Goal: Transaction & Acquisition: Subscribe to service/newsletter

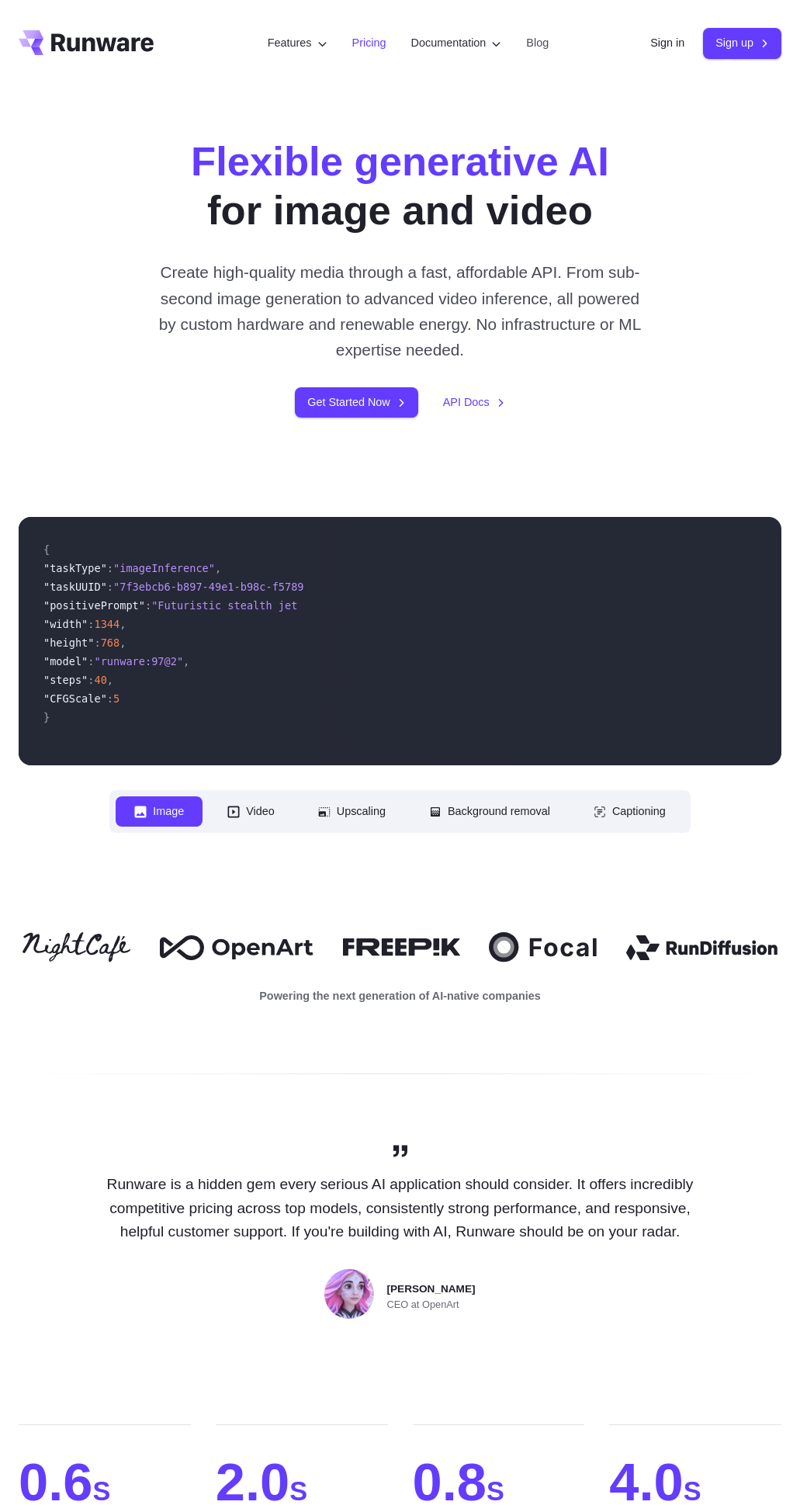
click at [355, 38] on link "Pricing" at bounding box center [369, 43] width 34 height 18
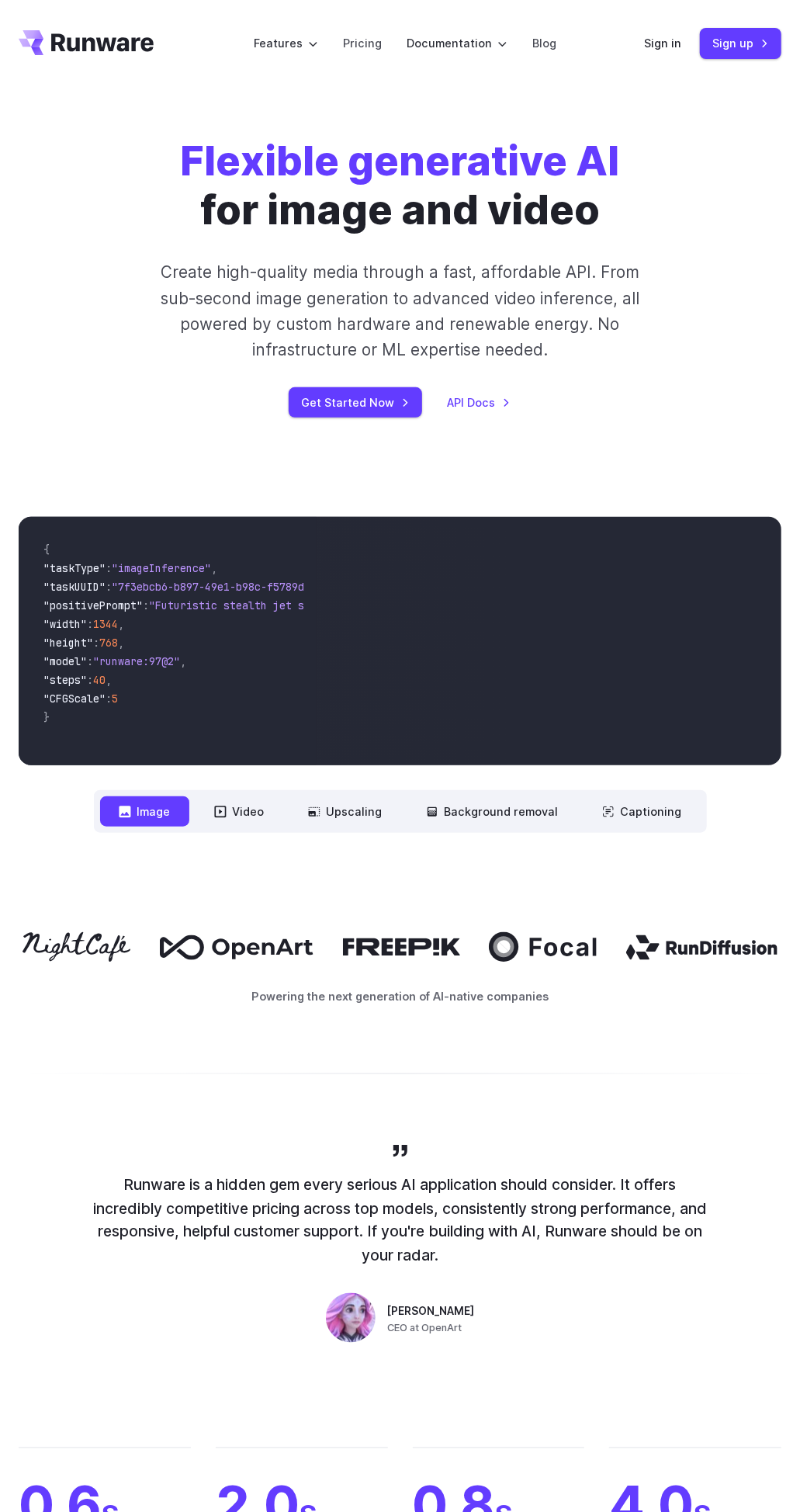
click at [335, 818] on button "Upscaling" at bounding box center [345, 811] width 112 height 30
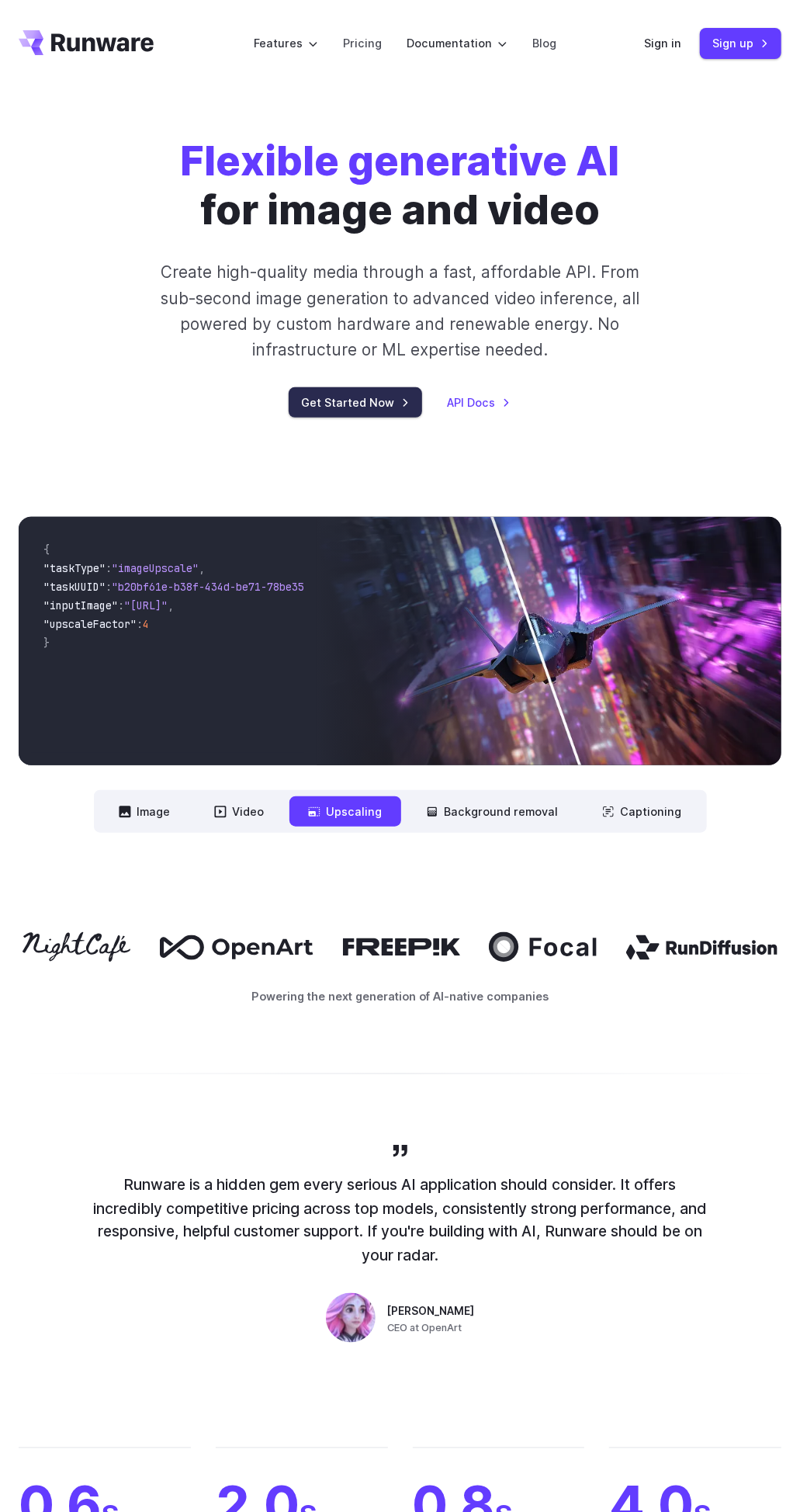
click at [334, 401] on link "Get Started Now" at bounding box center [355, 402] width 133 height 30
click at [373, 47] on link "Pricing" at bounding box center [362, 43] width 38 height 18
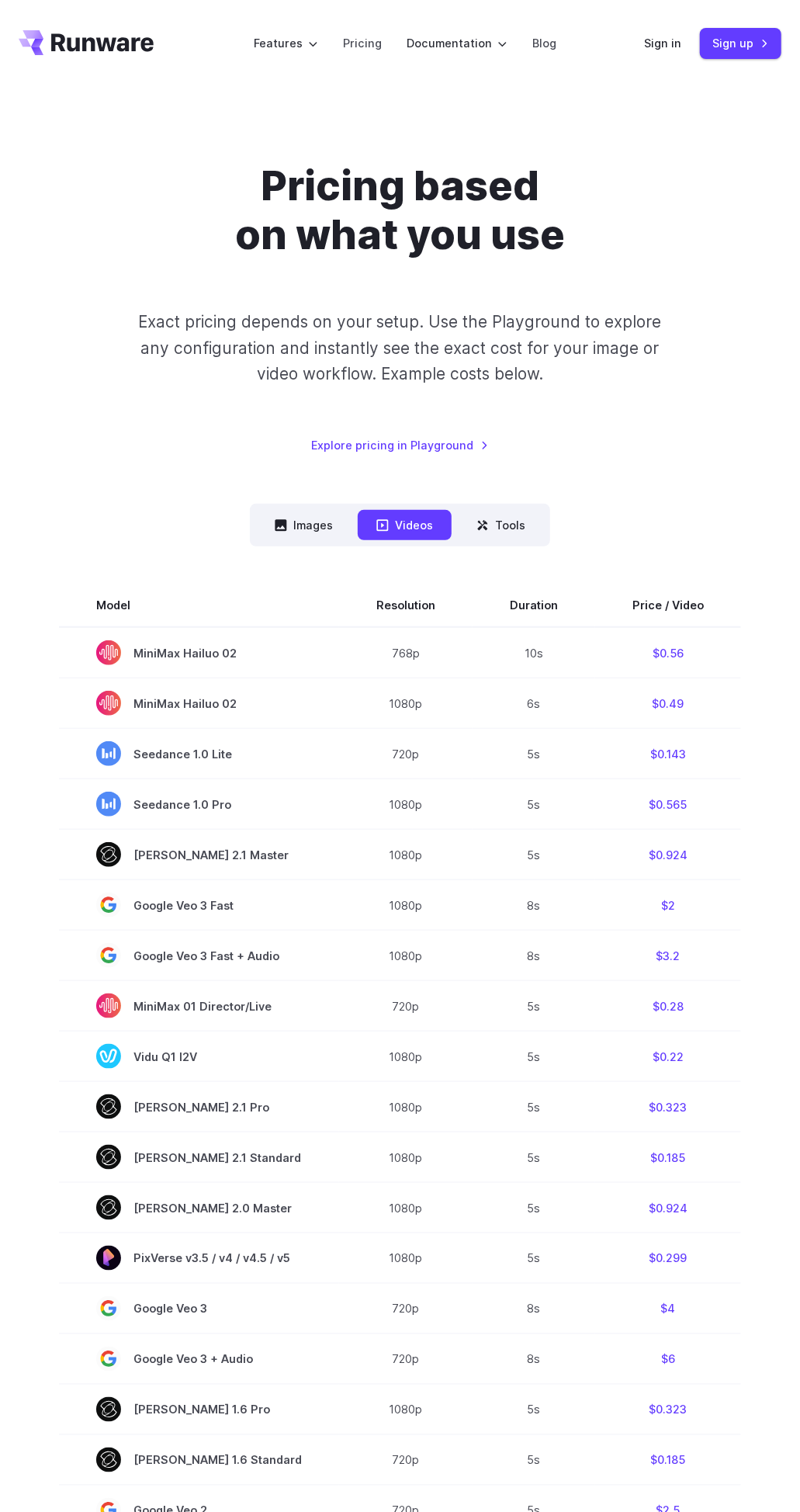
click at [301, 523] on button "Images" at bounding box center [303, 524] width 96 height 30
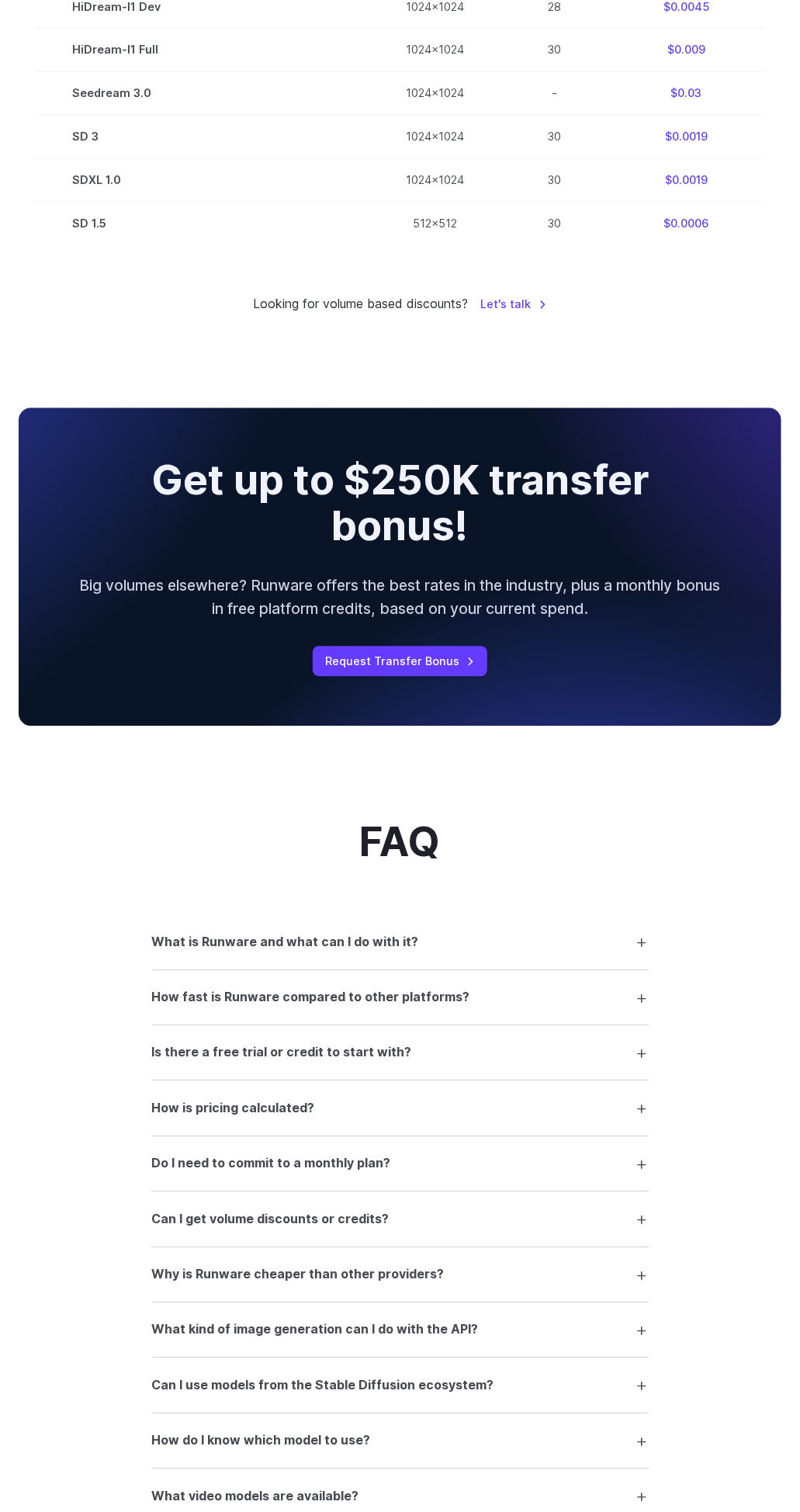
scroll to position [1215, 0]
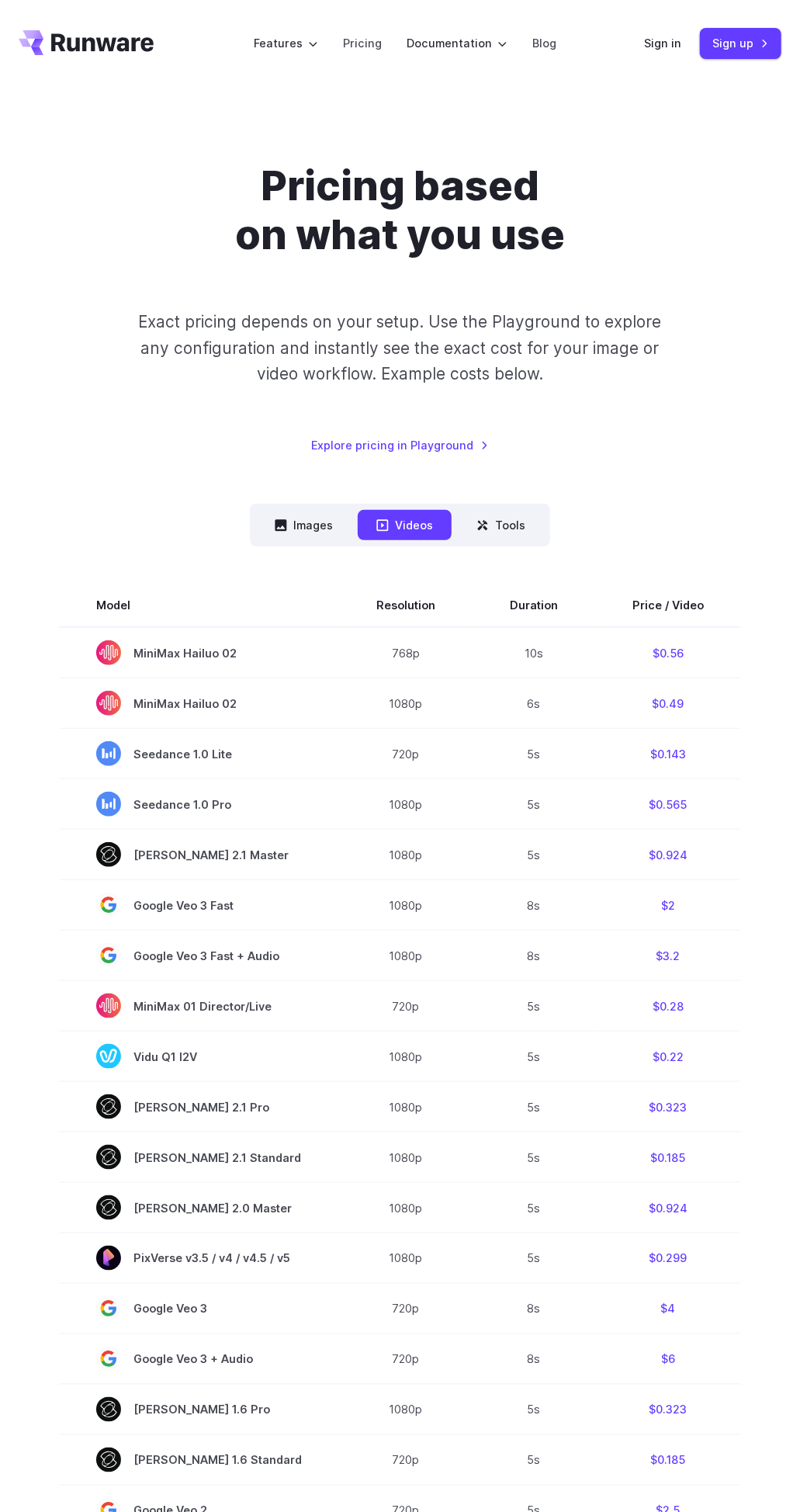
click at [497, 525] on button "Tools" at bounding box center [500, 524] width 86 height 30
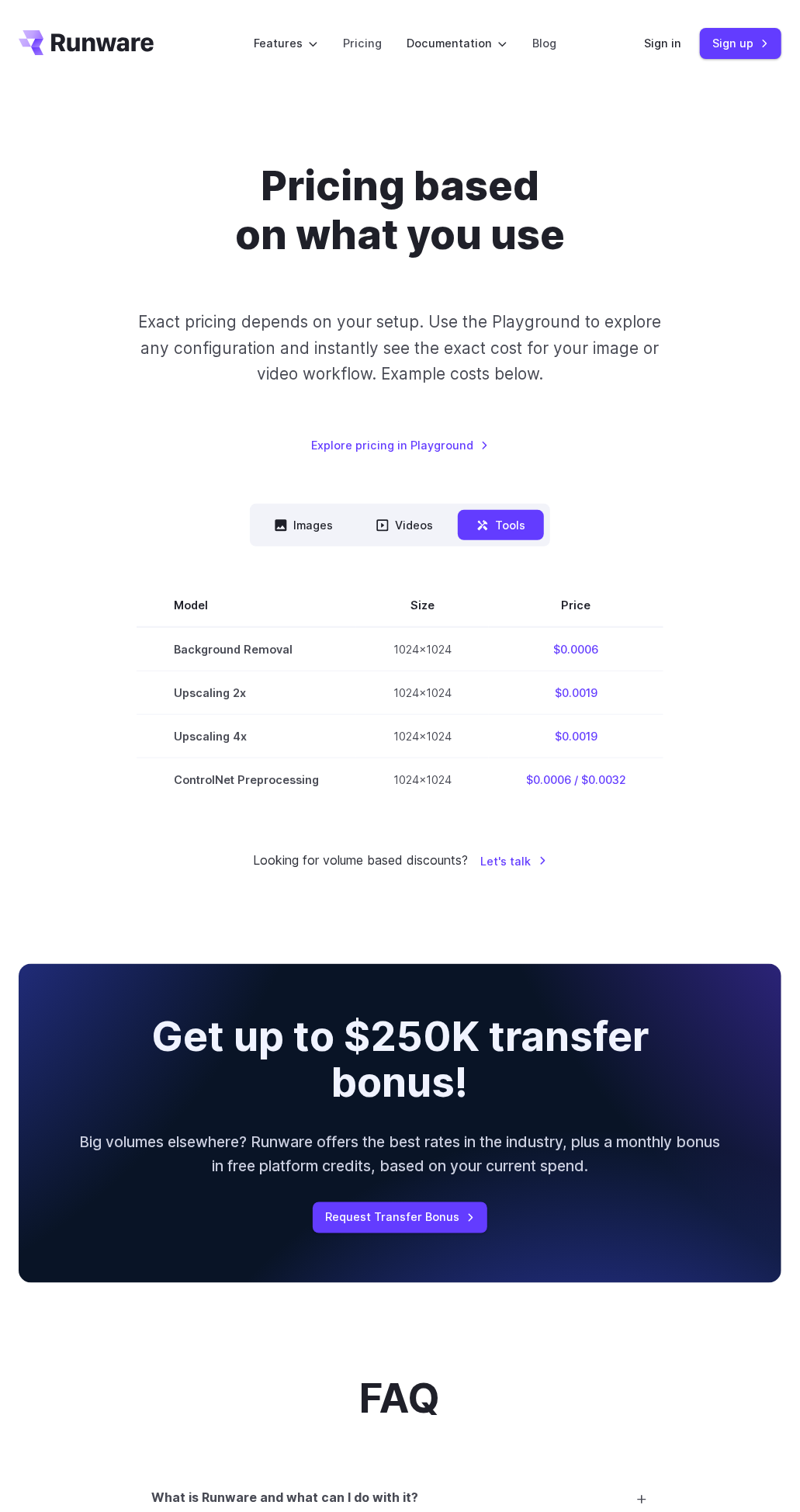
scroll to position [44, 0]
